Goal: Task Accomplishment & Management: Complete application form

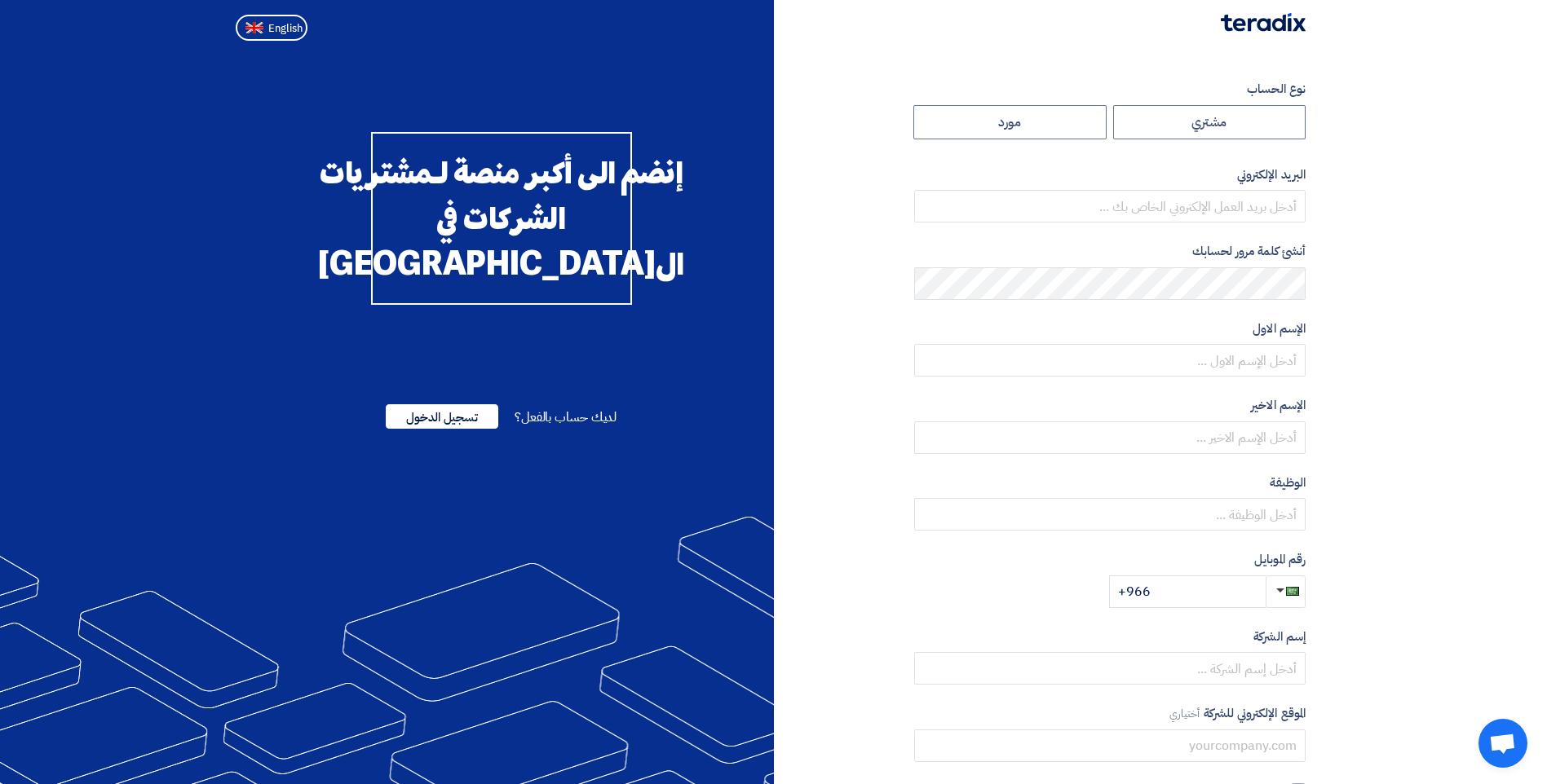
click at [872, 36] on div at bounding box center [773, 23] width 1088 height 47
click at [1067, 125] on label "مورد" at bounding box center [1010, 122] width 193 height 34
click at [1067, 125] on input "مورد" at bounding box center [1010, 122] width 192 height 33
radio input "true"
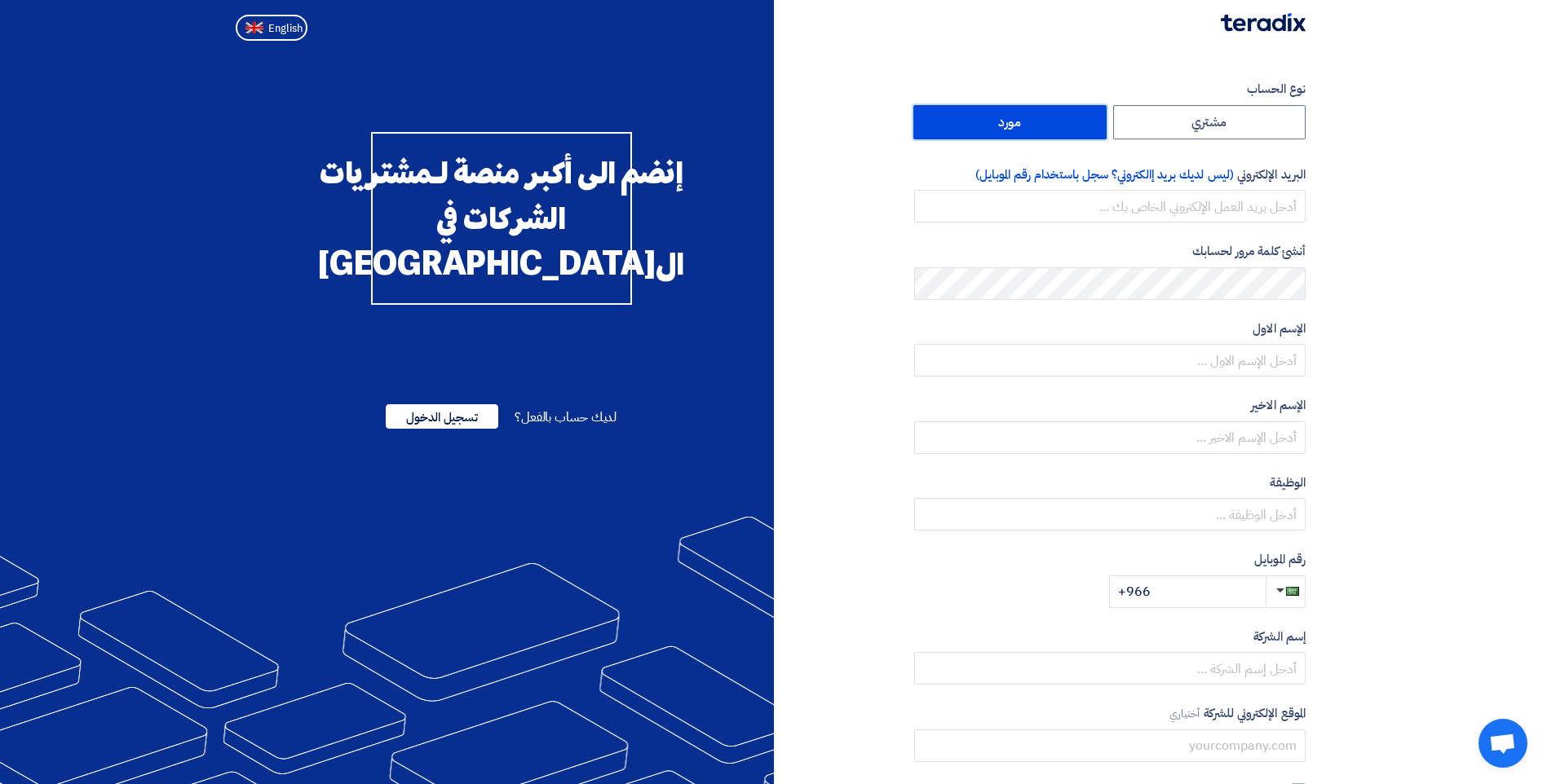
click at [865, 385] on div "نوع الحساب مشتري مورد البريد الإلكتروني (ليس لديك بريد إالكتروني؟ سجل باستخدام …" at bounding box center [1045, 470] width 544 height 781
click at [1035, 119] on label "مورد" at bounding box center [1010, 122] width 193 height 34
click at [1035, 119] on input "مورد" at bounding box center [1010, 122] width 192 height 33
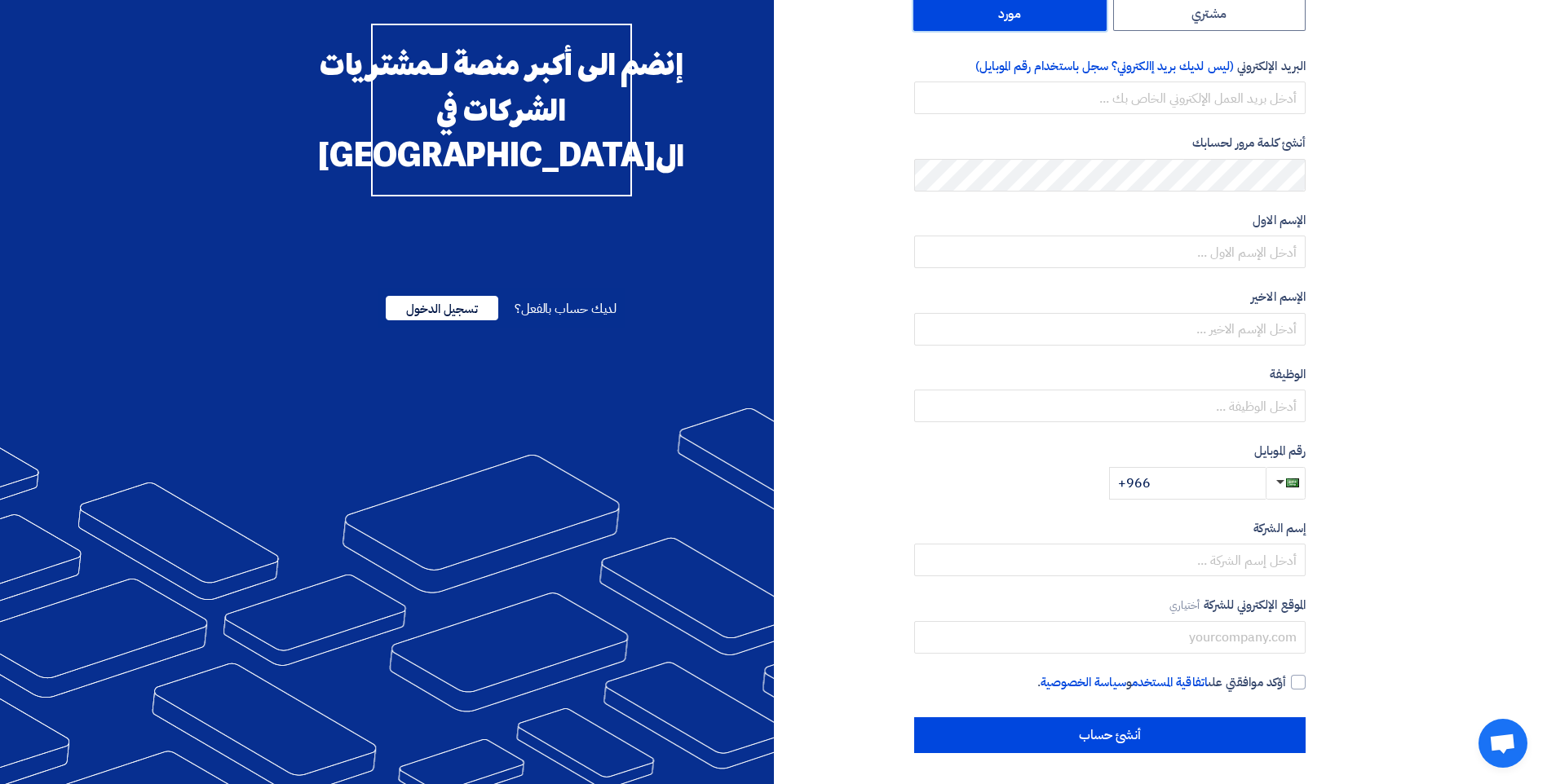
scroll to position [110, 0]
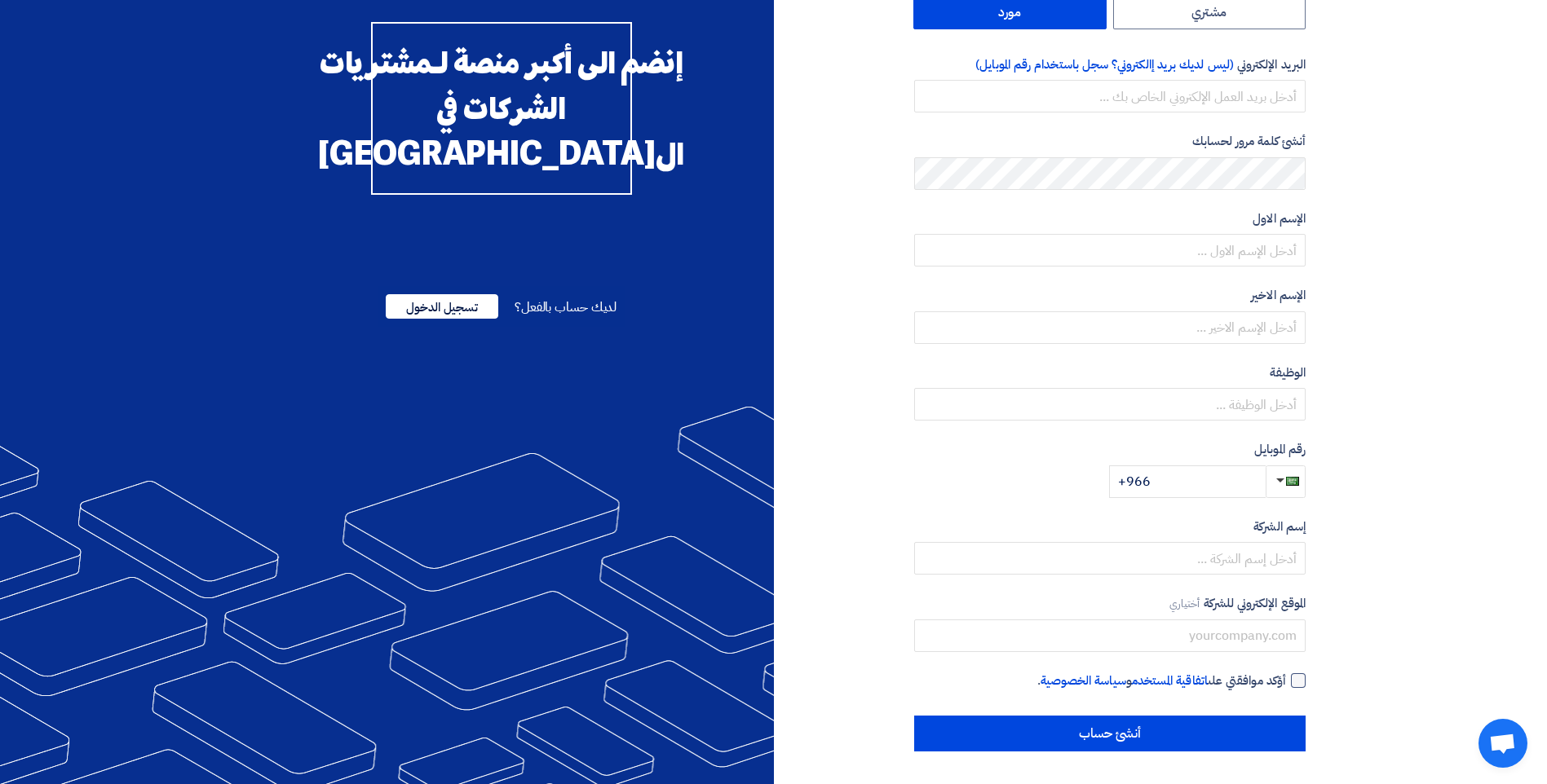
click at [1295, 674] on div at bounding box center [1297, 681] width 14 height 14
click at [1286, 673] on input "أؤكد موافقتي على اتفاقية المستخدم و سياسة الخصوصية ." at bounding box center [1090, 688] width 391 height 33
checkbox input "true"
